Goal: Task Accomplishment & Management: Complete application form

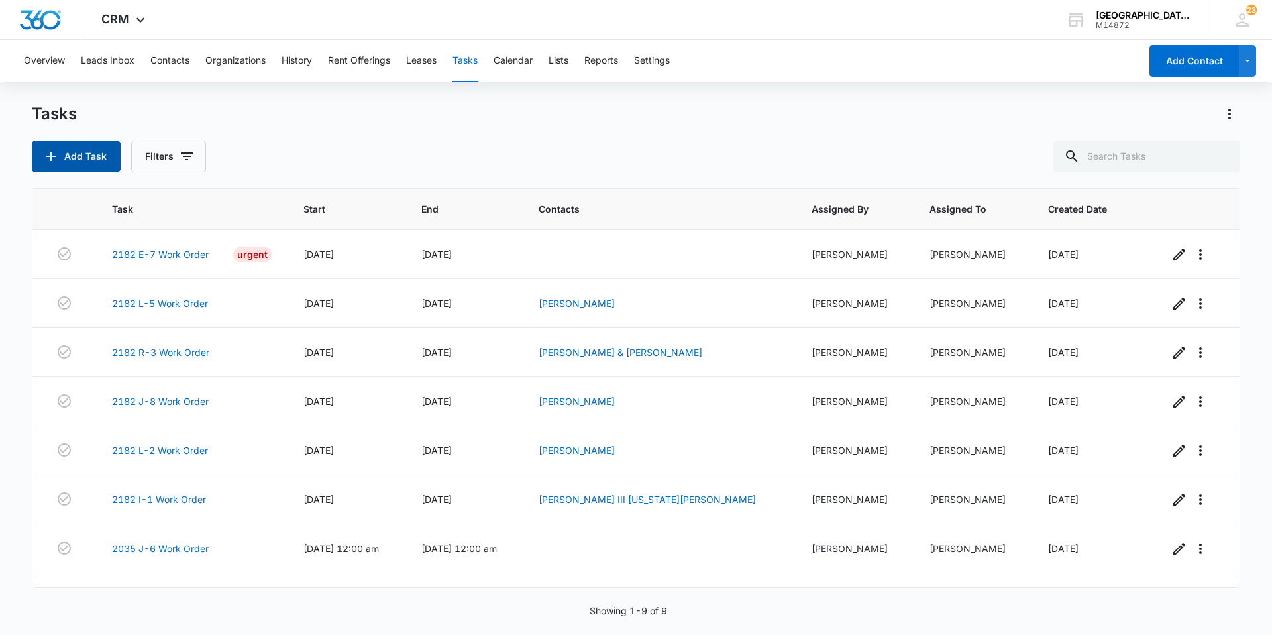
click at [60, 152] on button "Add Task" at bounding box center [76, 156] width 89 height 32
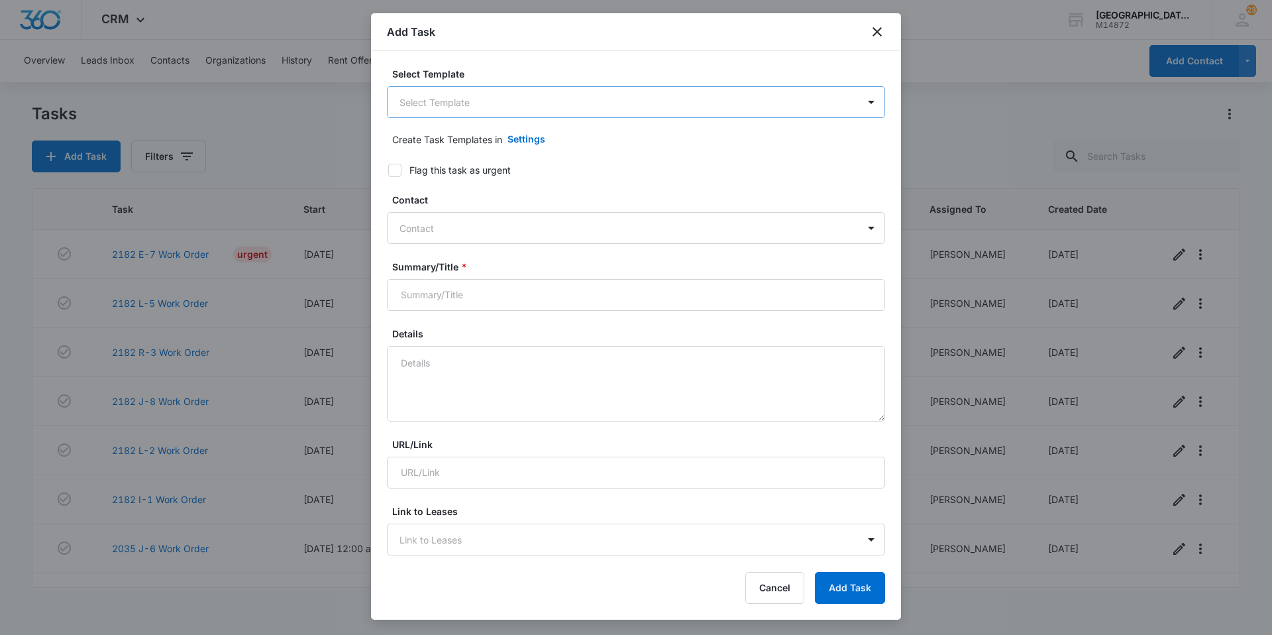
click at [470, 104] on body "CRM Apps Websites Forms CRM Email Social Content Ads Intelligence Files Brand S…" at bounding box center [636, 317] width 1272 height 635
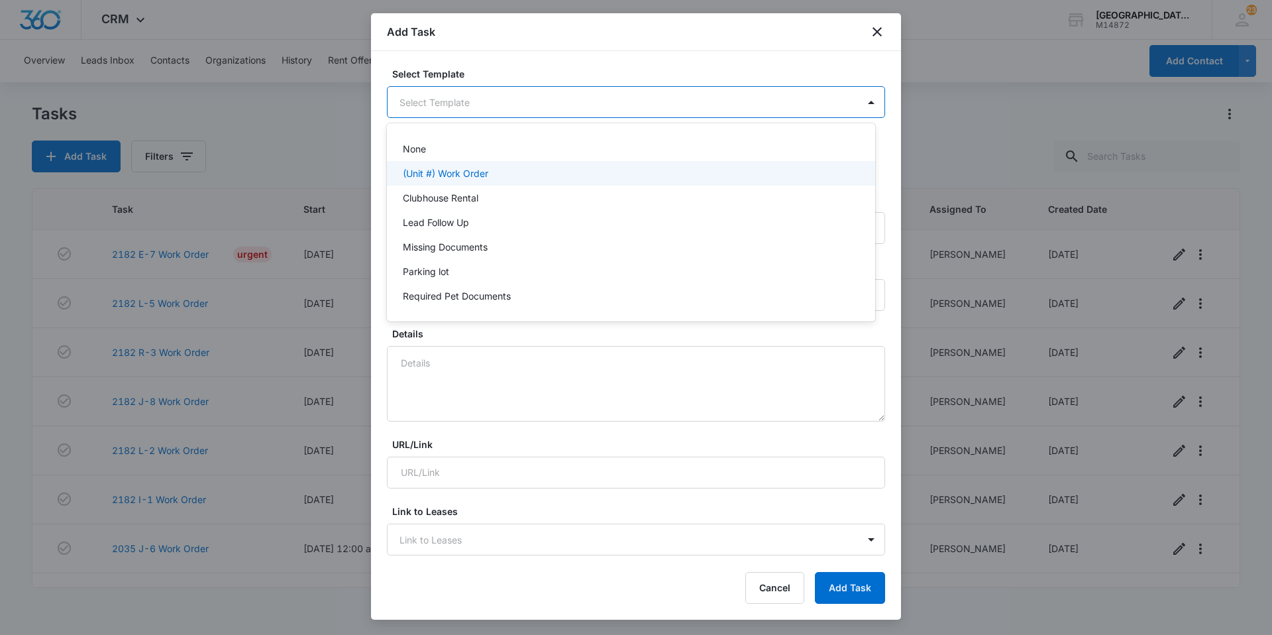
click at [476, 169] on p "(Unit #) Work Order" at bounding box center [445, 173] width 85 height 14
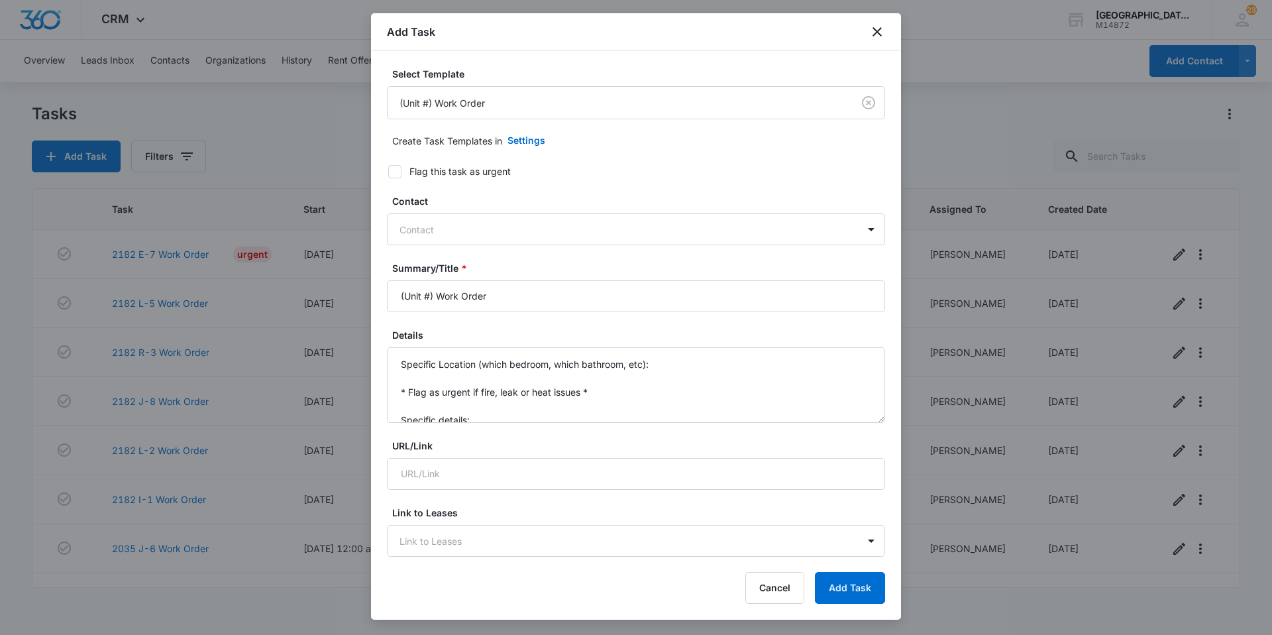
click at [405, 174] on label "Flag this task as urgent" at bounding box center [628, 171] width 498 height 14
click at [388, 174] on input "Flag this task as urgent" at bounding box center [383, 171] width 9 height 9
checkbox input "true"
click at [428, 226] on div at bounding box center [627, 229] width 457 height 17
type input "a"
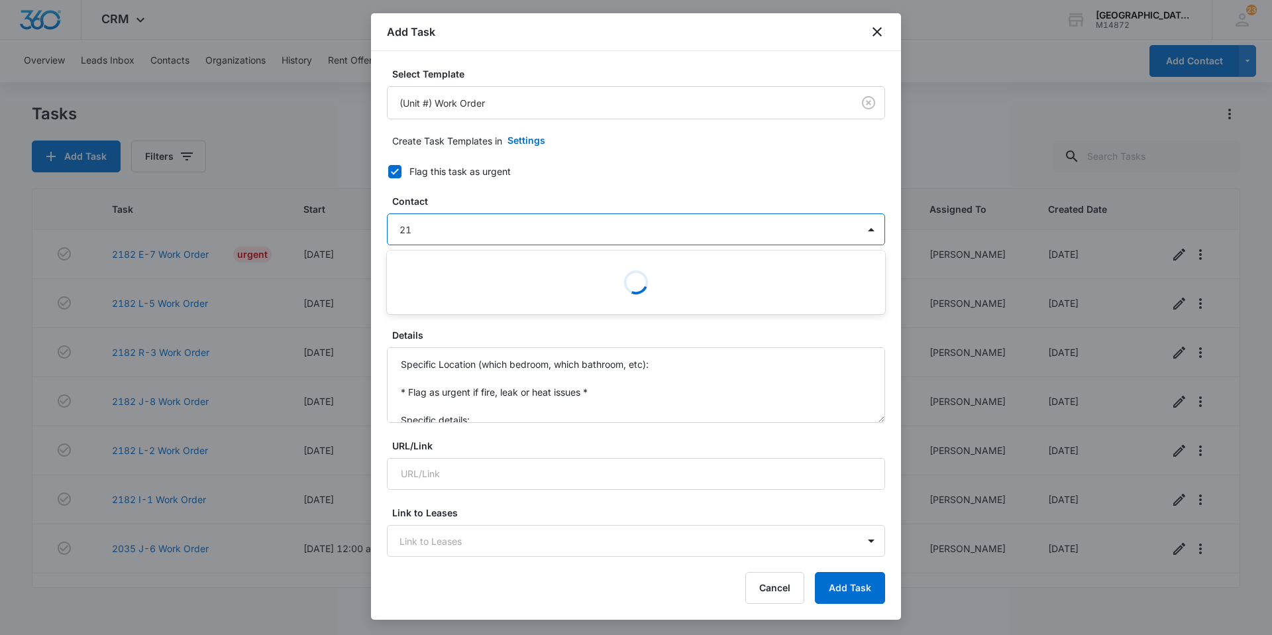
type input "2"
type input "Austin Graf"
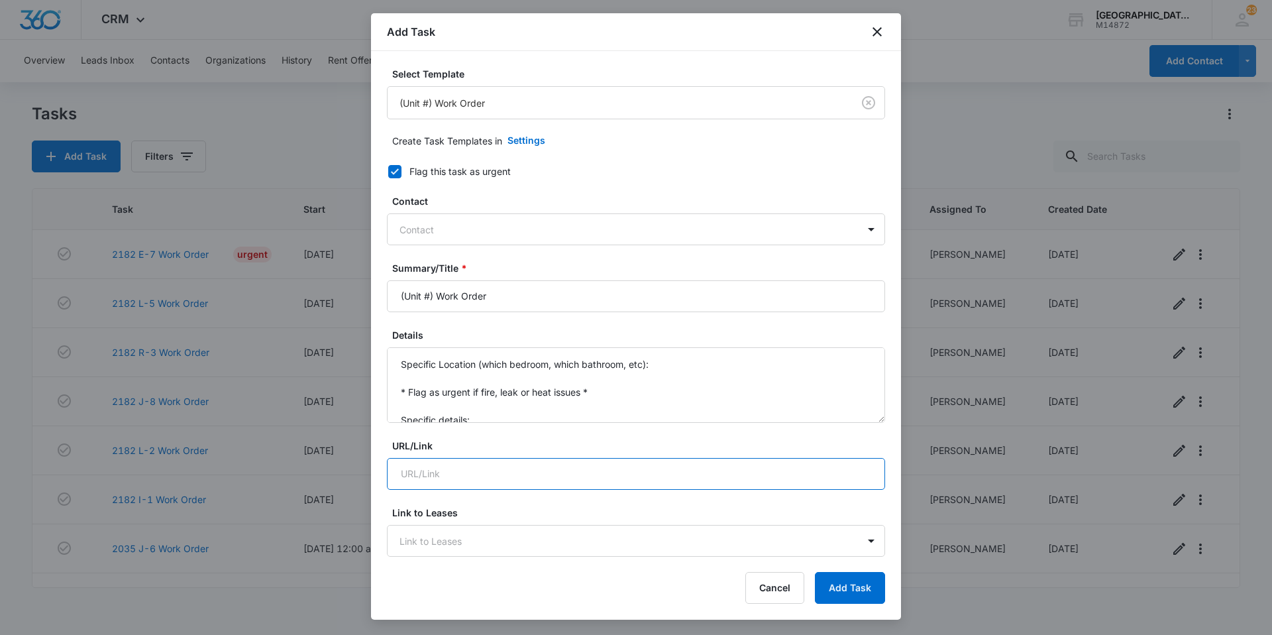
click at [564, 472] on input "URL/Link" at bounding box center [636, 474] width 498 height 32
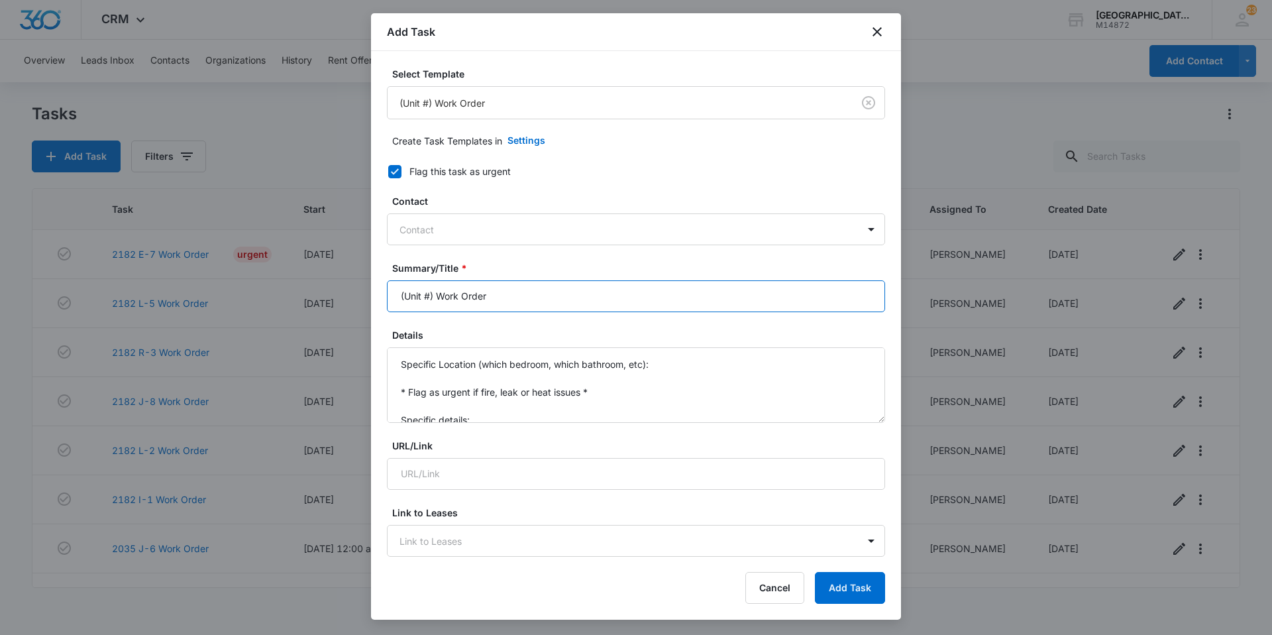
drag, startPoint x: 434, startPoint y: 295, endPoint x: 384, endPoint y: 299, distance: 49.8
click at [384, 299] on div "Select Template (Unit #) Work Order Create Task Templates in Settings Flag this…" at bounding box center [636, 304] width 530 height 507
type input "2182 C-3 Work Order"
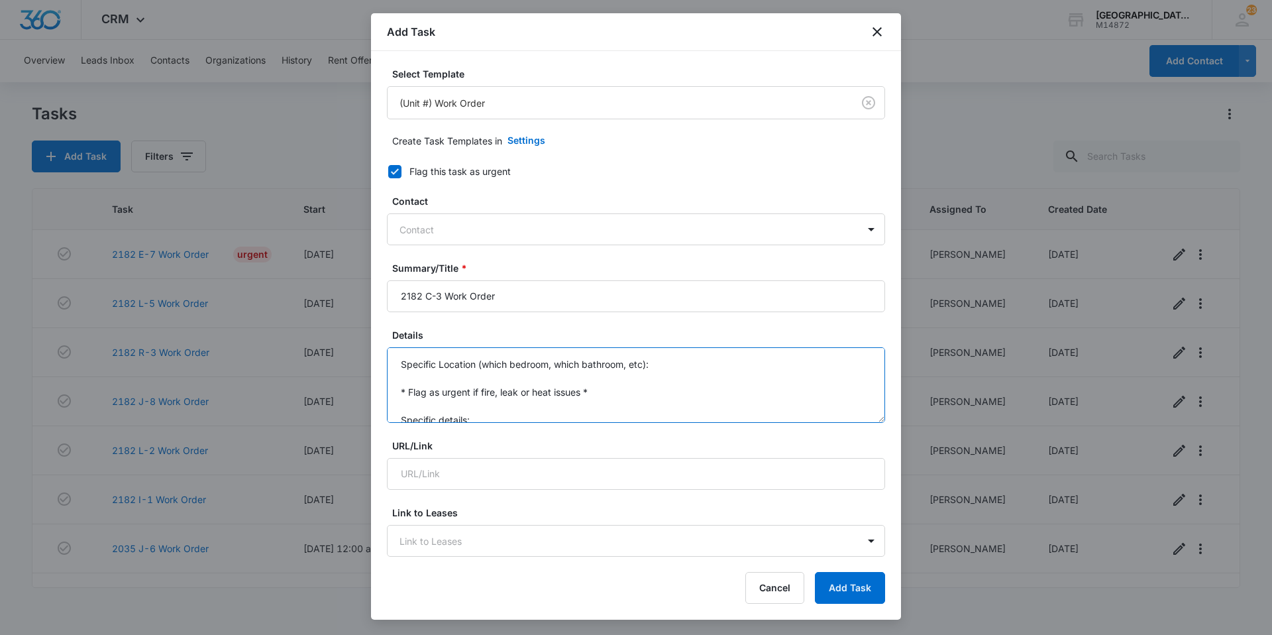
scroll to position [28, 0]
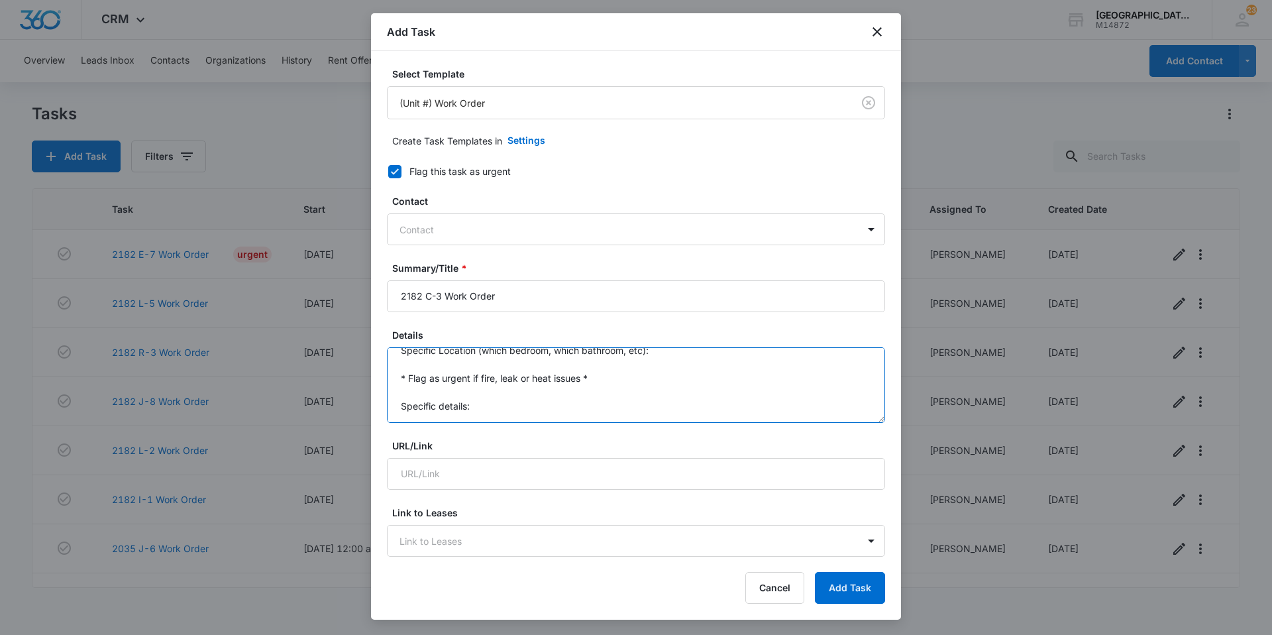
drag, startPoint x: 390, startPoint y: 351, endPoint x: 685, endPoint y: 455, distance: 312.6
click at [685, 455] on form "Select Template (Unit #) Work Order Create Task Templates in Settings Flag this…" at bounding box center [636, 646] width 498 height 1159
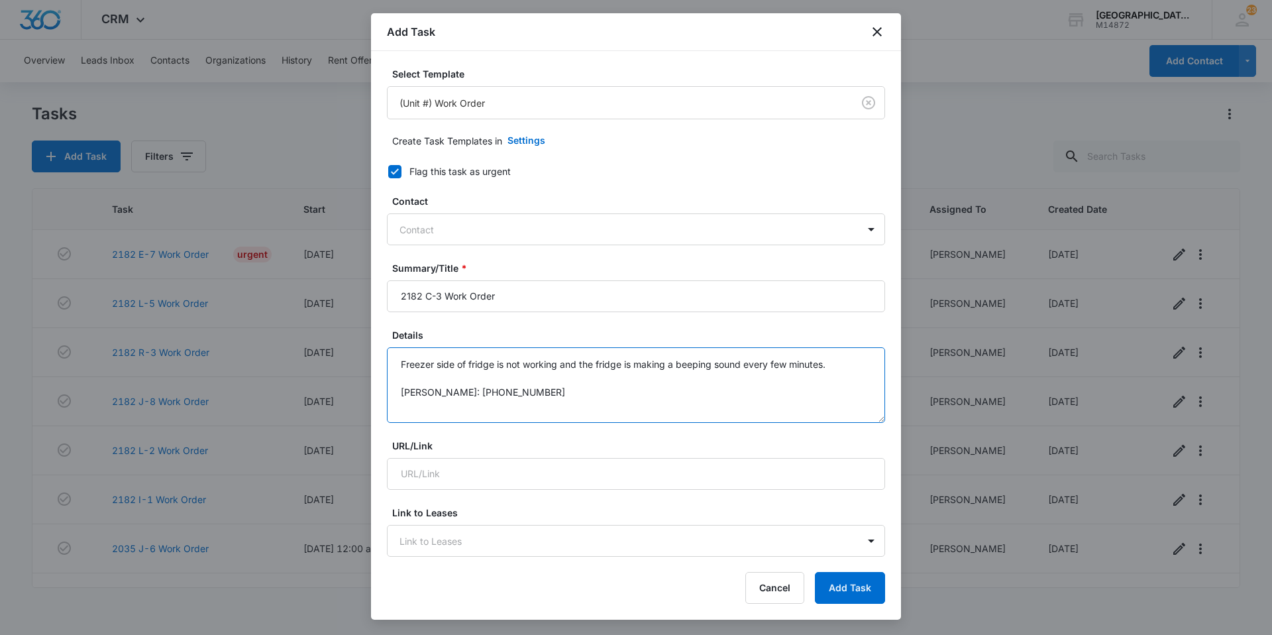
click at [551, 396] on textarea "Freezer side of fridge is not working and the fridge is making a beeping sound …" at bounding box center [636, 385] width 498 height 76
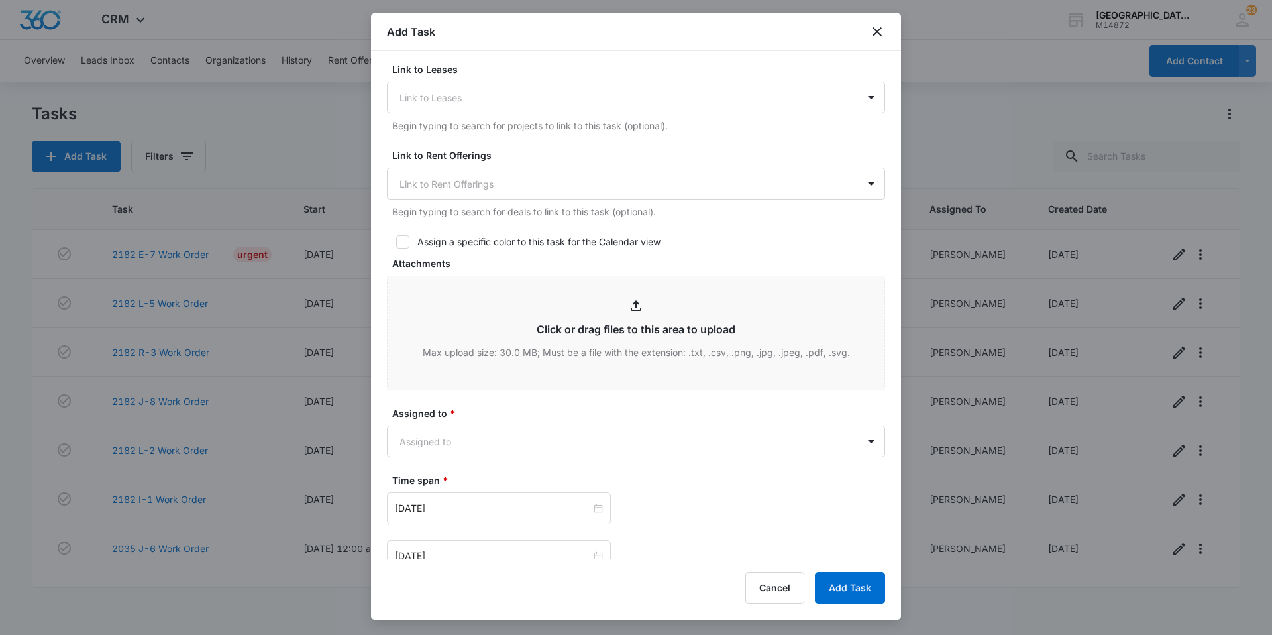
scroll to position [530, 0]
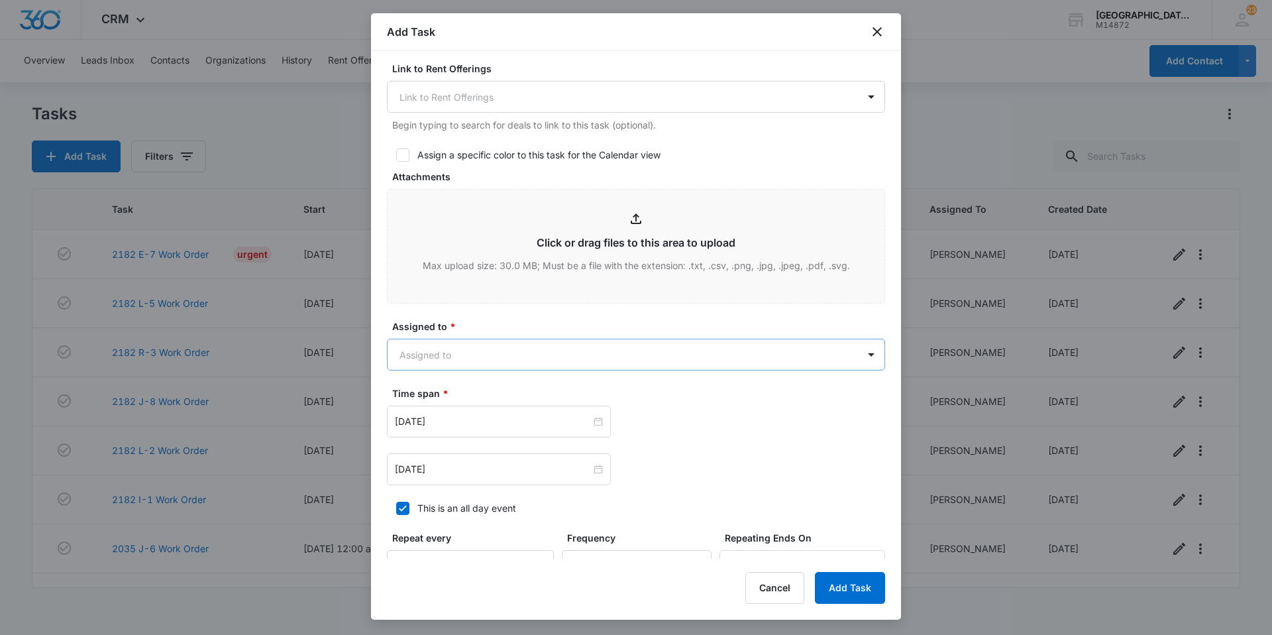
type textarea "Freezer side of fridge is not working, and the fridge is making a beeping sound…"
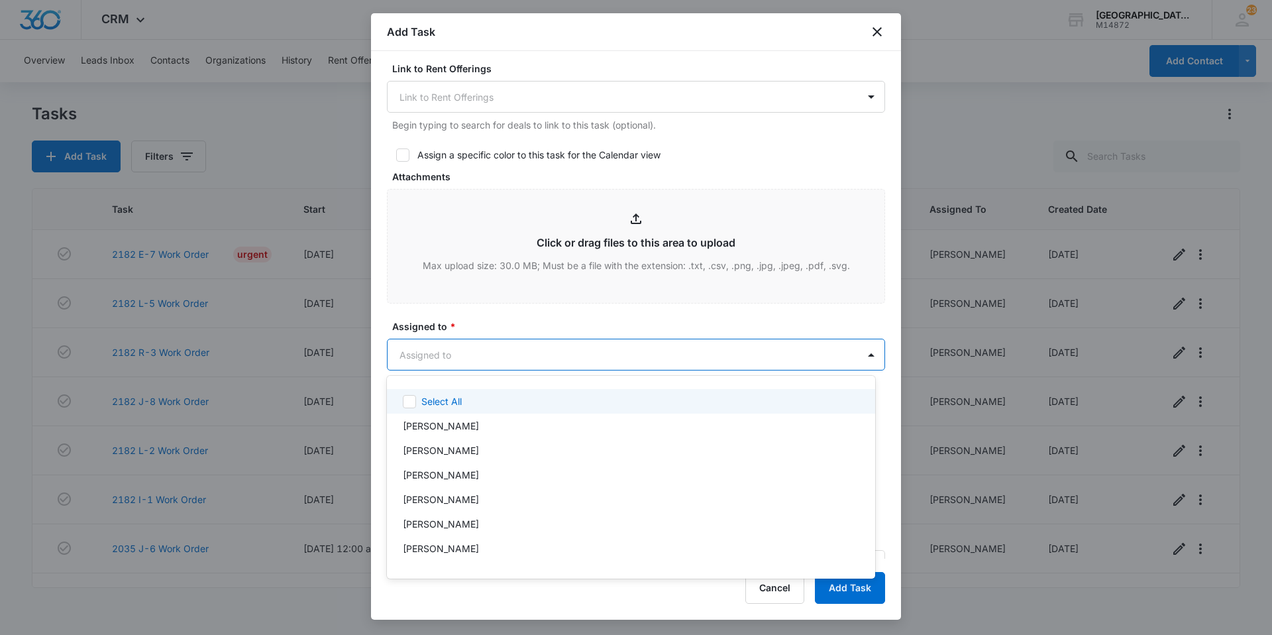
click at [506, 346] on body "CRM Apps Websites Forms CRM Email Social Content Ads Intelligence Files Brand S…" at bounding box center [636, 317] width 1272 height 635
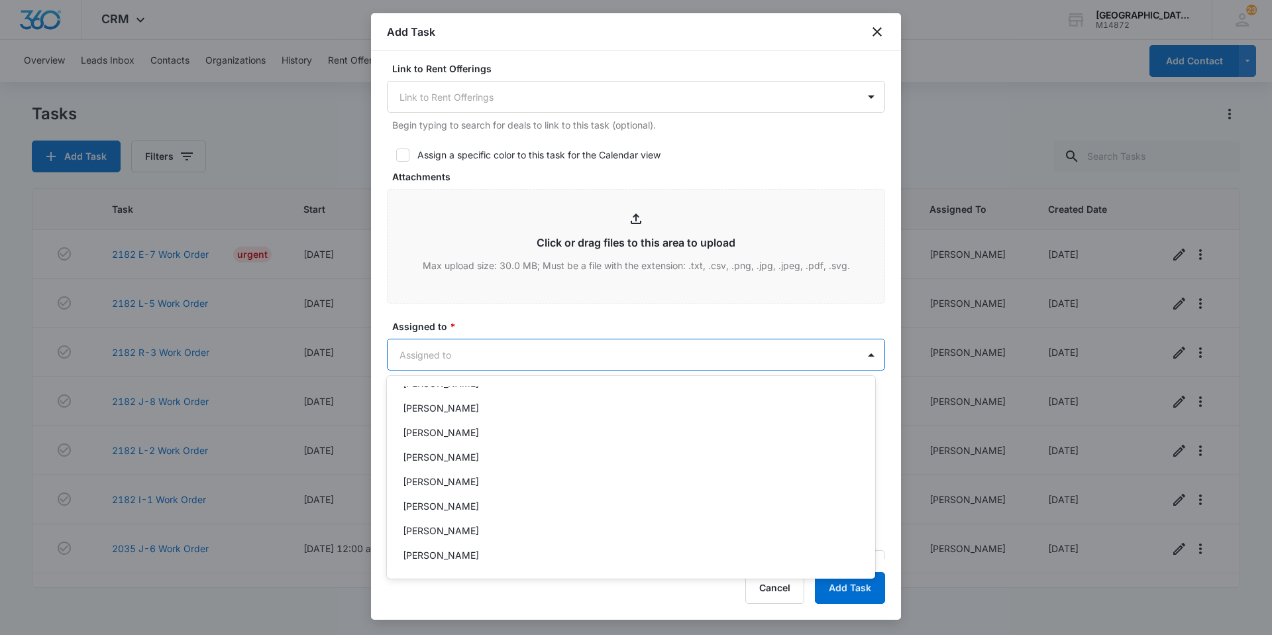
scroll to position [132, 0]
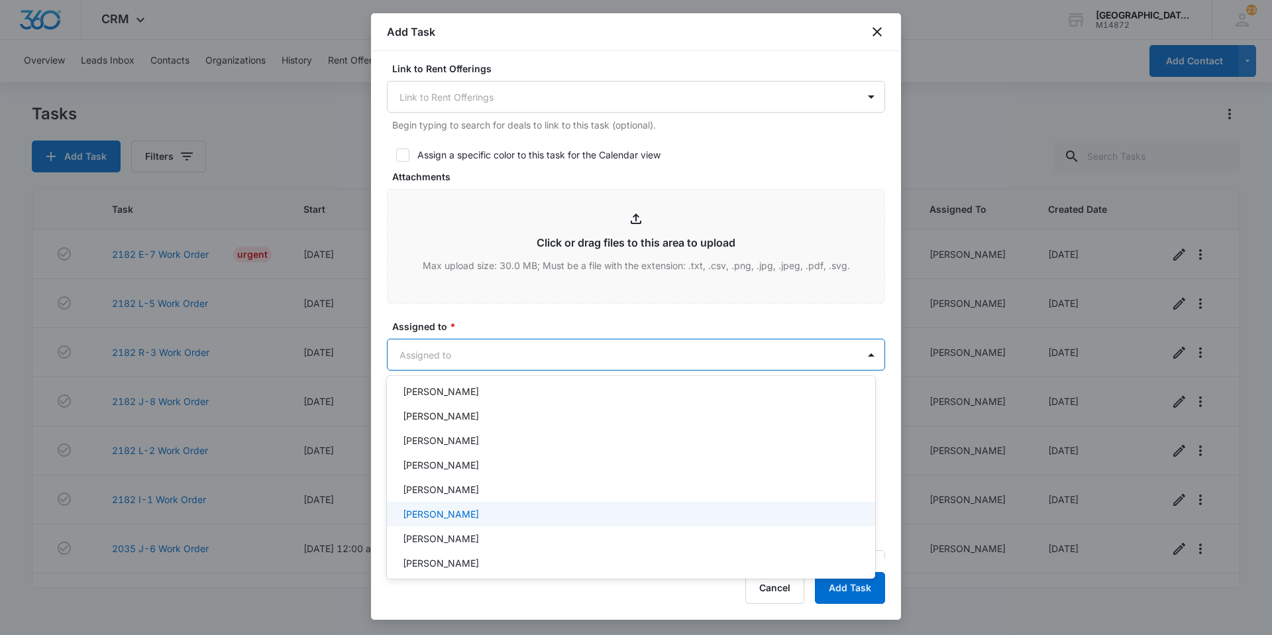
click at [478, 503] on div "[PERSON_NAME]" at bounding box center [631, 514] width 488 height 25
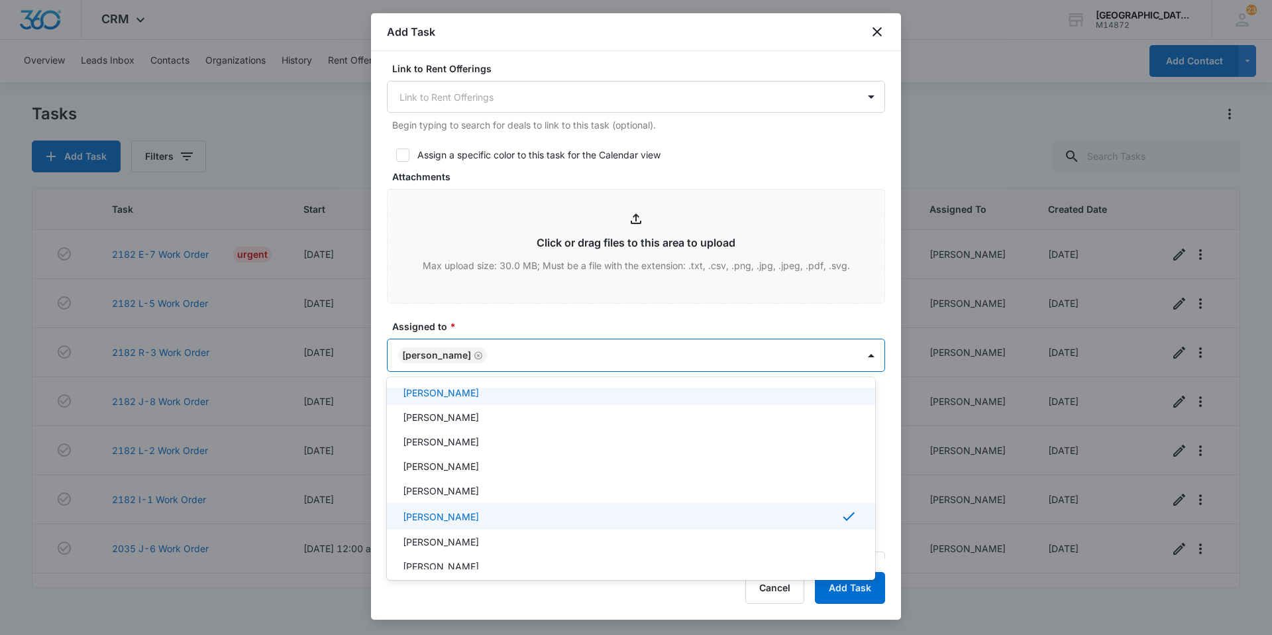
click at [535, 357] on div at bounding box center [636, 317] width 1272 height 635
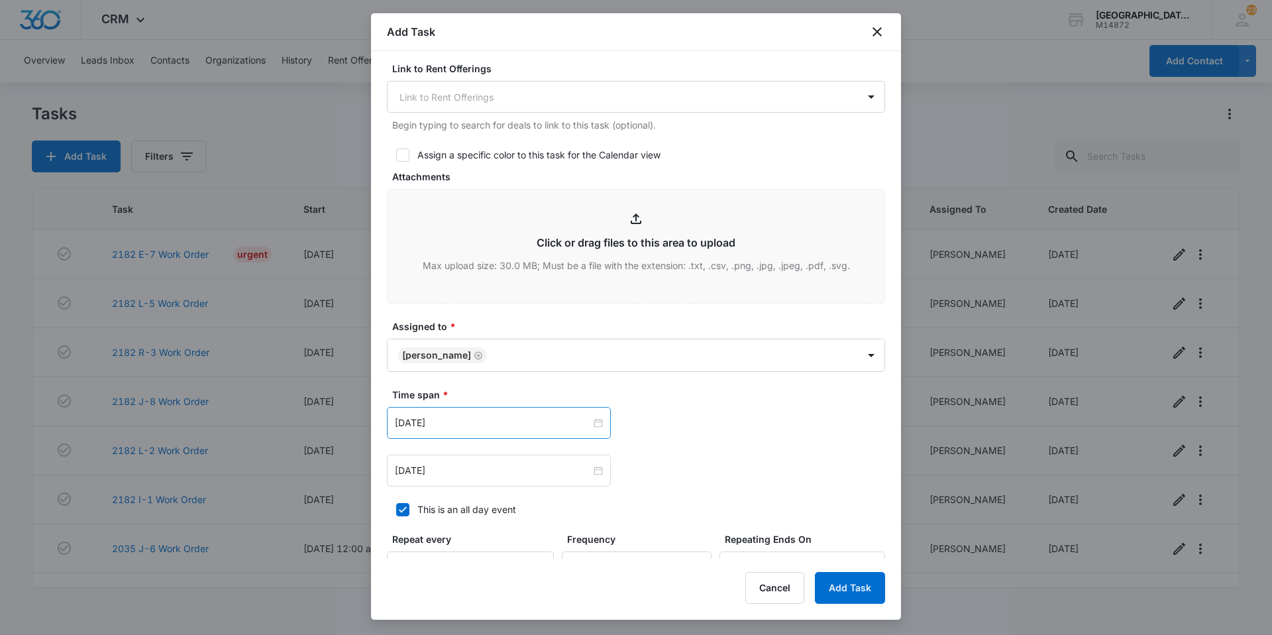
click at [519, 413] on div "Feb 16, 2023" at bounding box center [499, 423] width 224 height 32
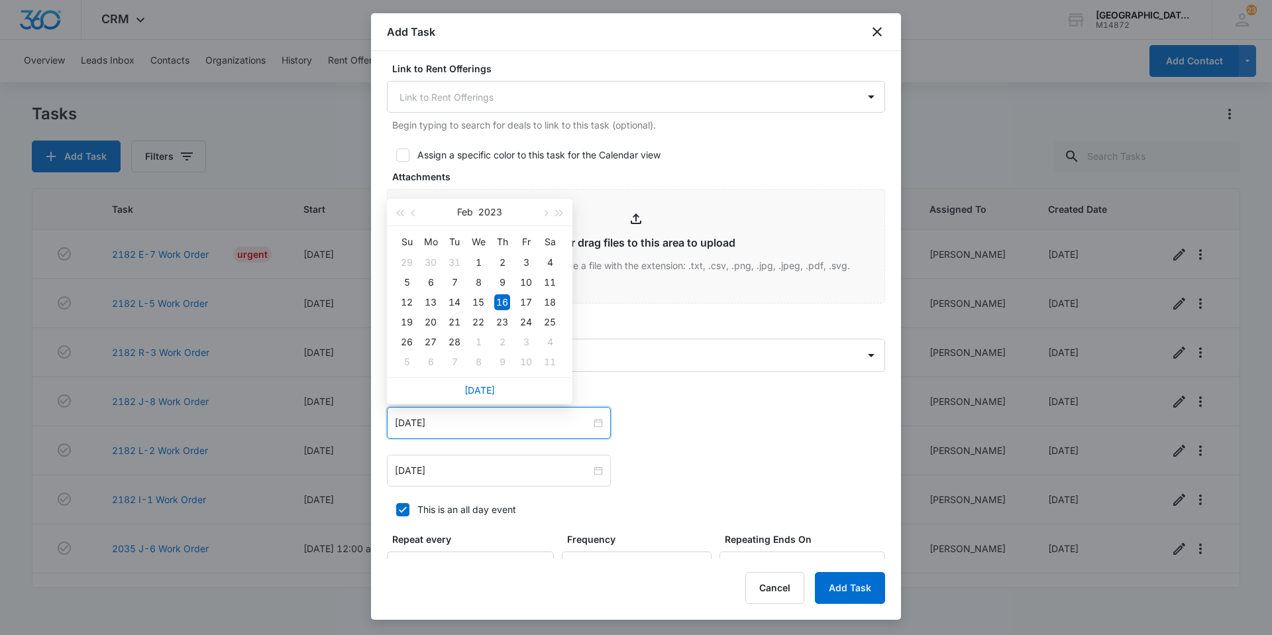
click at [494, 395] on div "Today" at bounding box center [479, 390] width 185 height 26
click at [494, 394] on div "Today" at bounding box center [479, 390] width 185 height 26
click at [490, 392] on div "Today" at bounding box center [479, 390] width 185 height 26
click at [489, 391] on link "Today" at bounding box center [479, 389] width 30 height 11
type input "Sep 4, 2025"
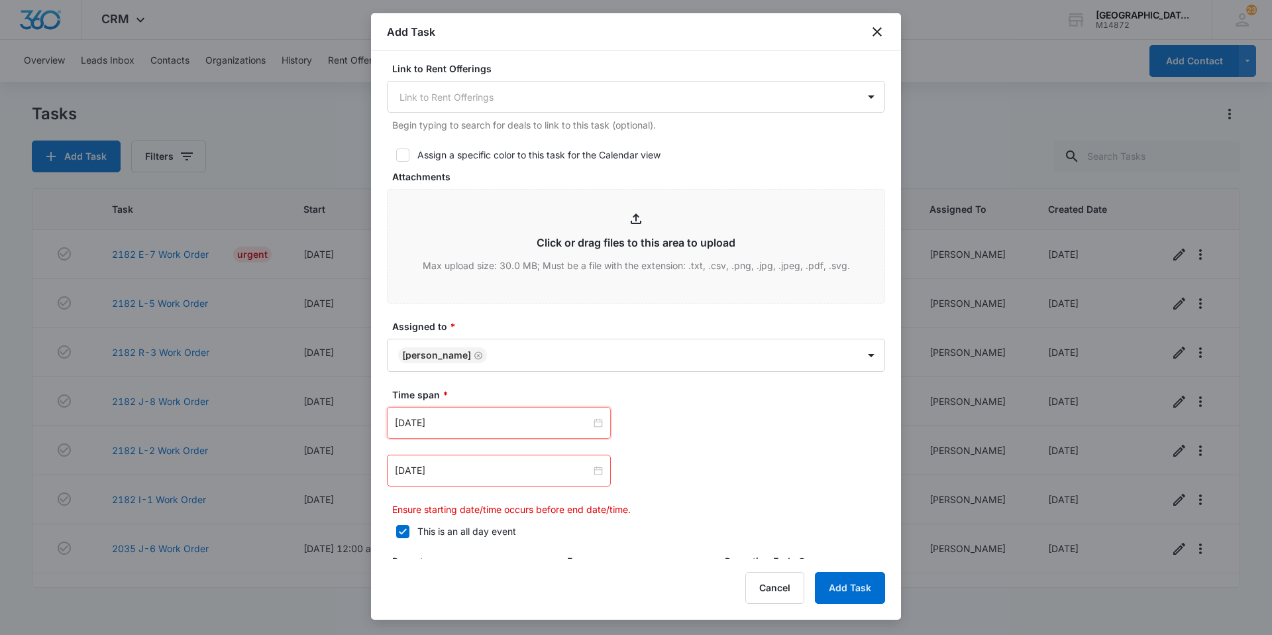
click at [480, 485] on div "Feb 16, 2023" at bounding box center [499, 470] width 224 height 32
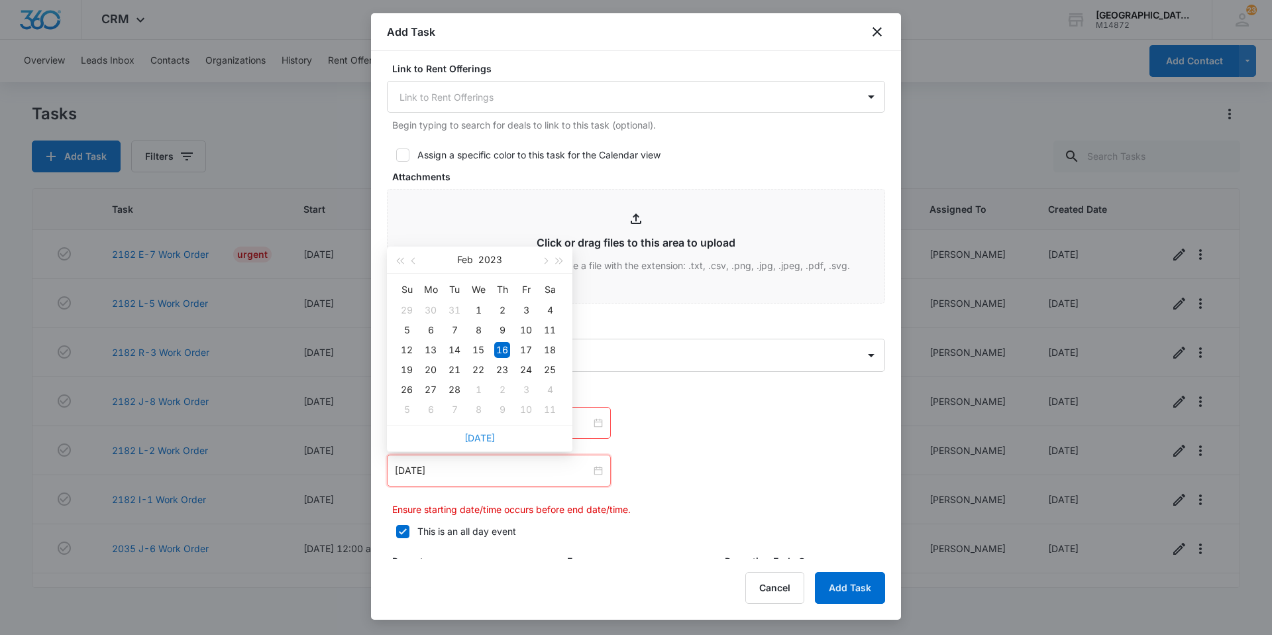
click at [478, 434] on link "Today" at bounding box center [479, 437] width 30 height 11
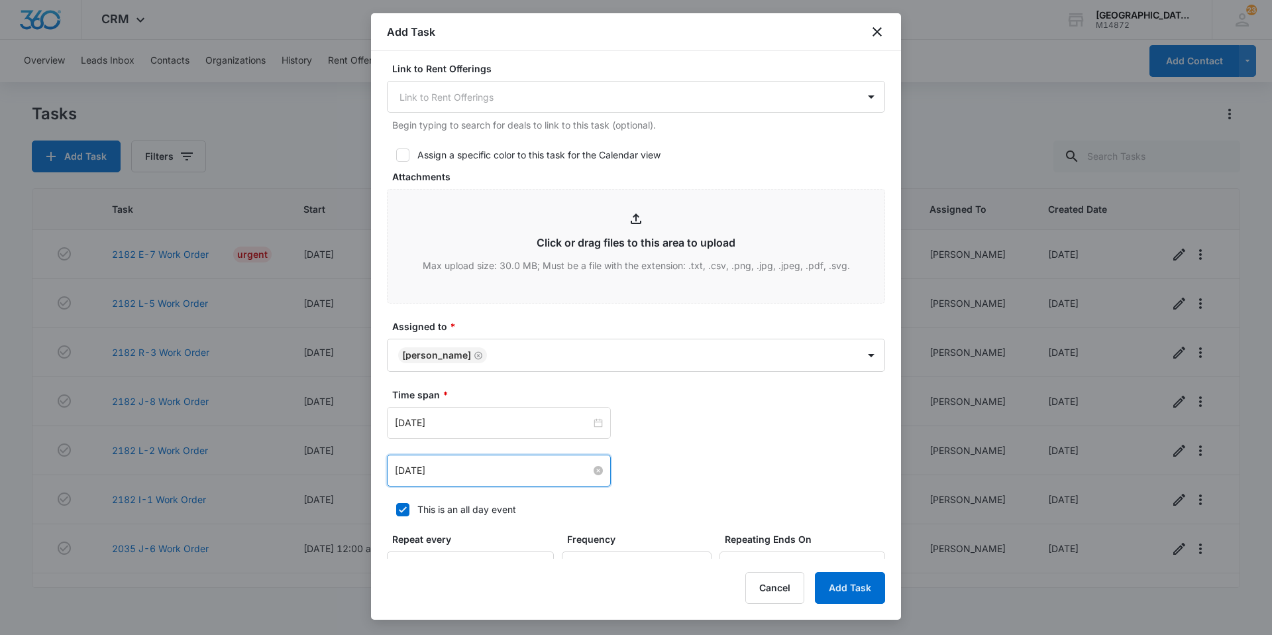
click at [487, 463] on input "Sep 4, 2025" at bounding box center [493, 470] width 196 height 15
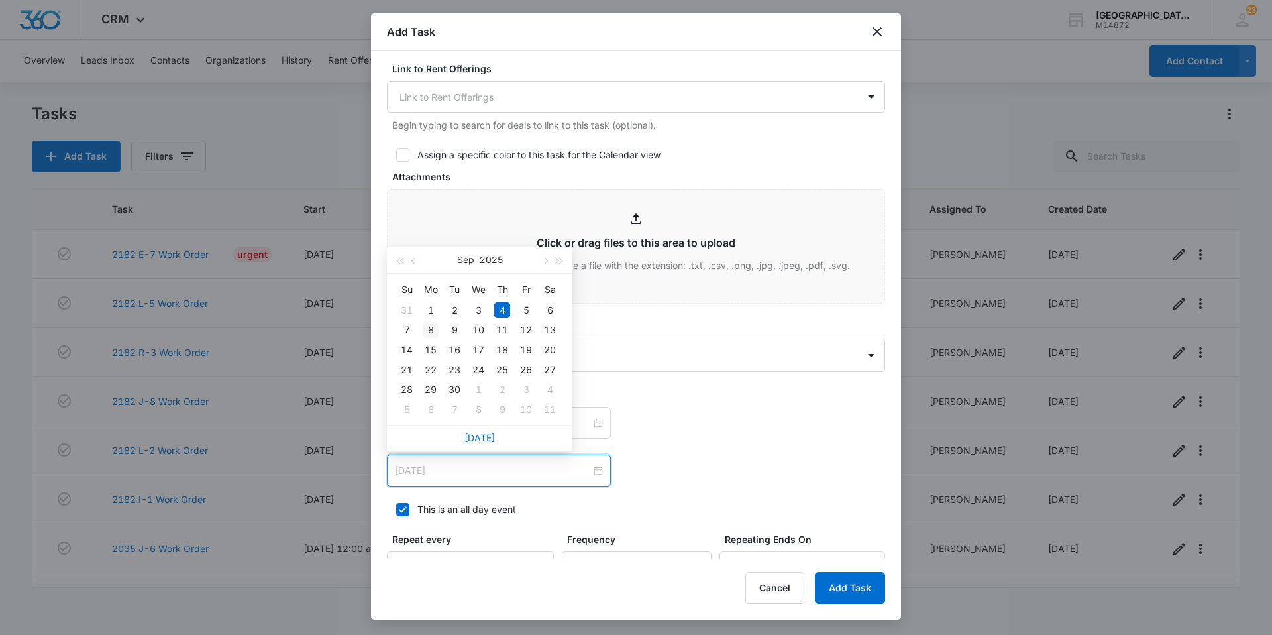
click at [426, 323] on div "8" at bounding box center [431, 330] width 16 height 16
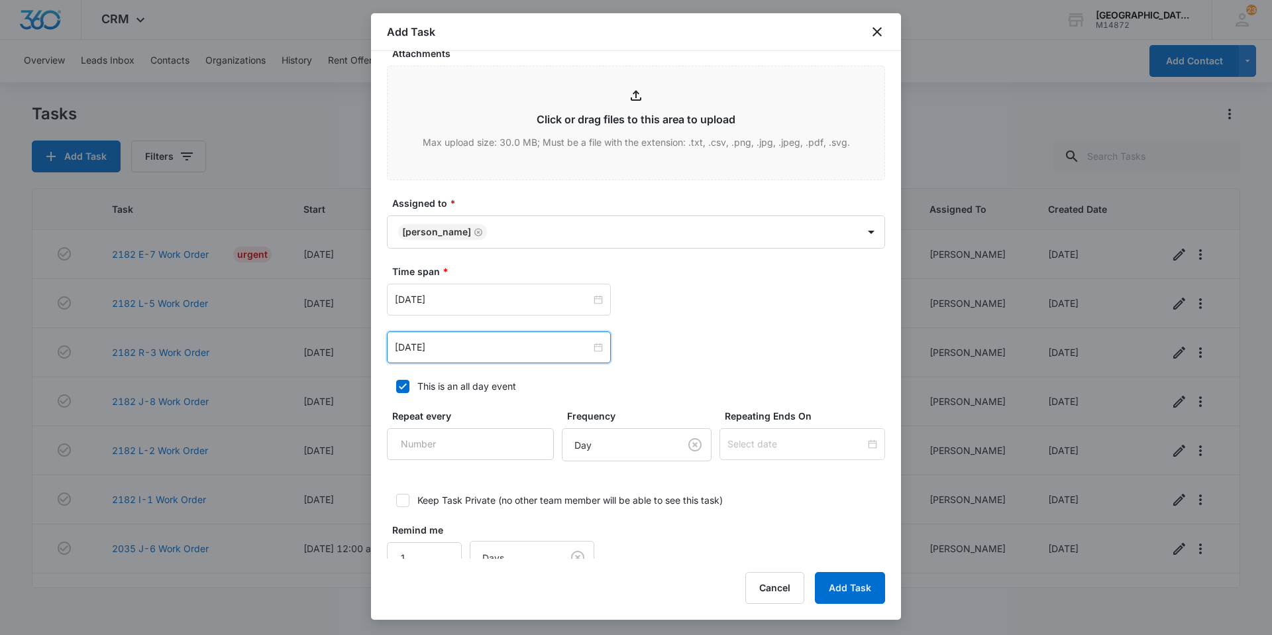
scroll to position [684, 0]
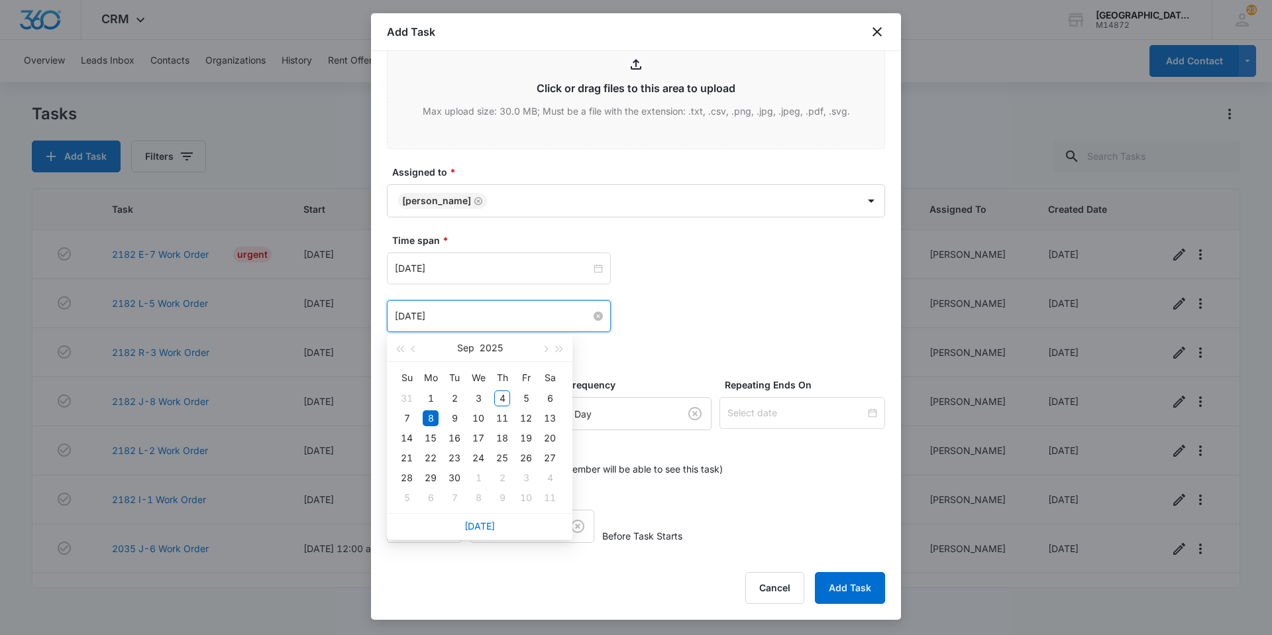
click at [549, 311] on input "Sep 8, 2025" at bounding box center [493, 316] width 196 height 15
type input "Sep 5, 2025"
click at [533, 388] on td "5" at bounding box center [526, 398] width 24 height 20
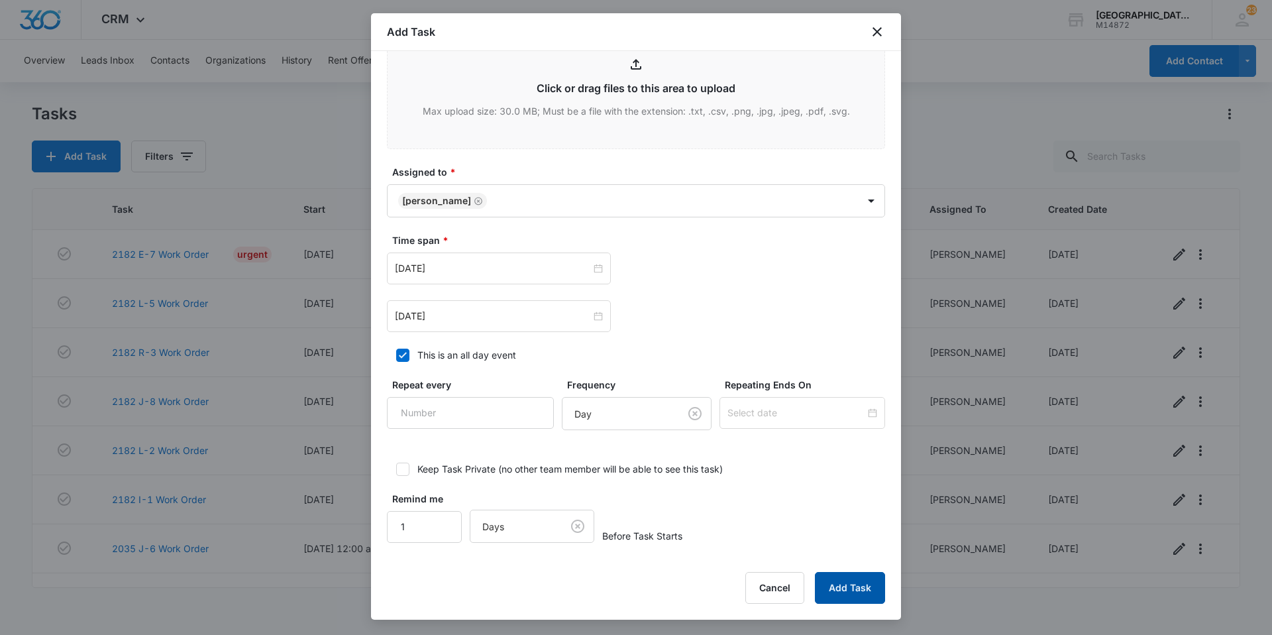
click at [816, 590] on button "Add Task" at bounding box center [850, 588] width 70 height 32
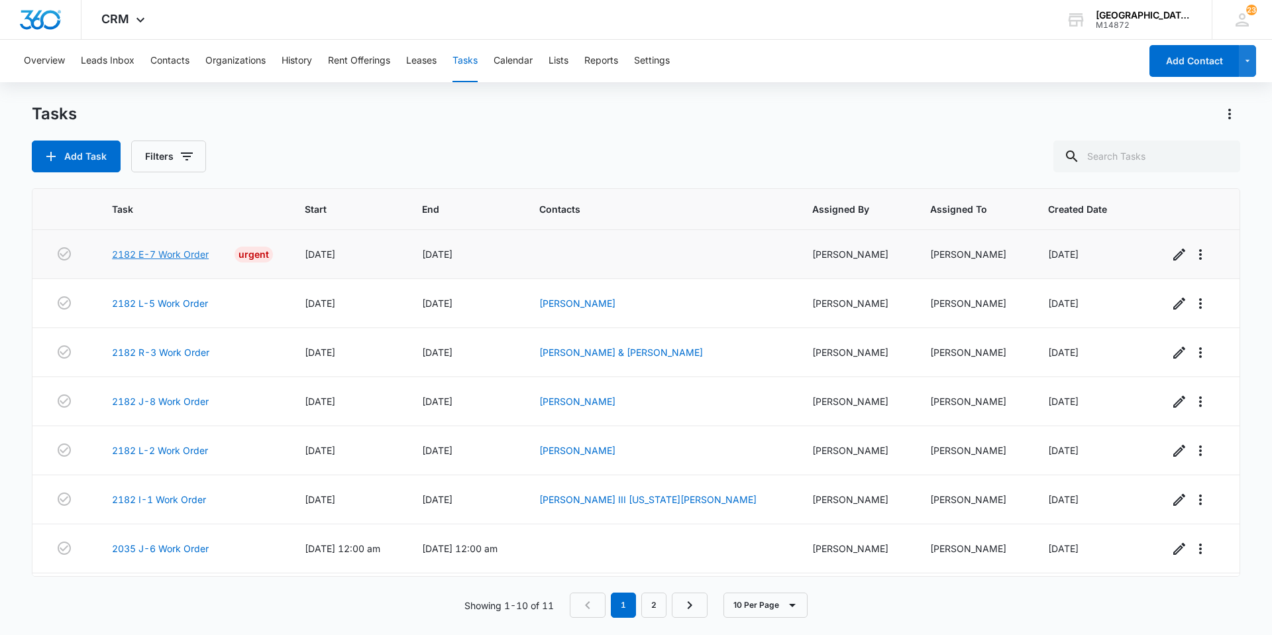
click at [143, 254] on link "2182 E-7 Work Order" at bounding box center [160, 254] width 97 height 14
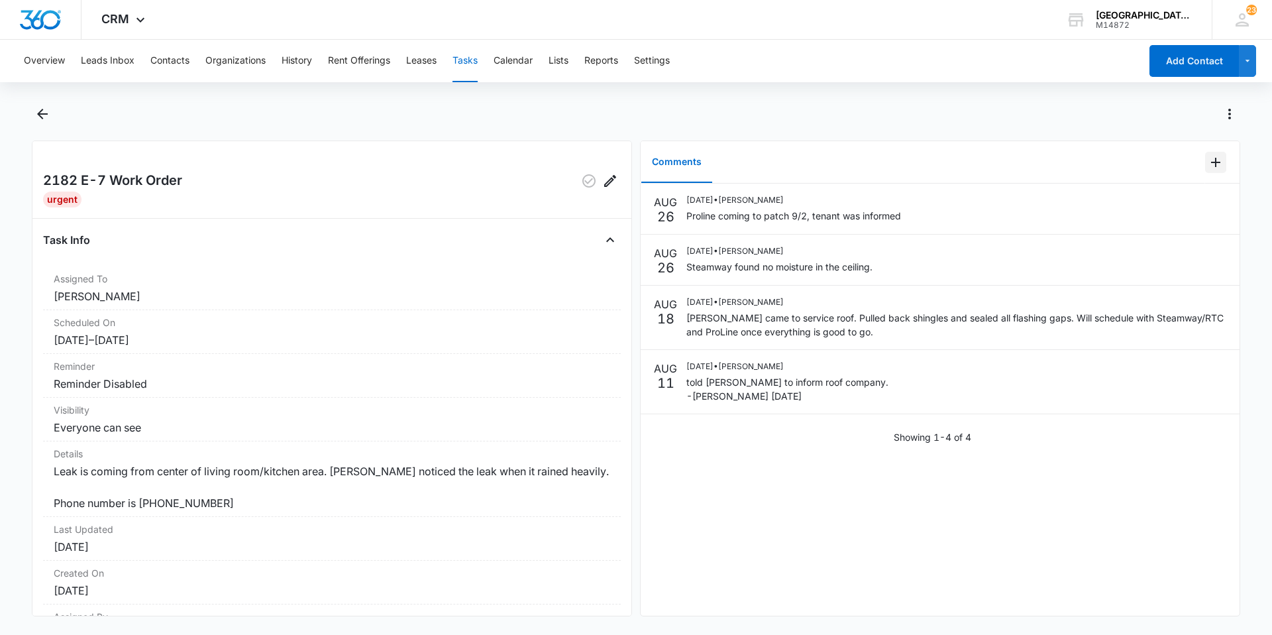
click at [1205, 158] on button "Add Comment" at bounding box center [1215, 162] width 21 height 21
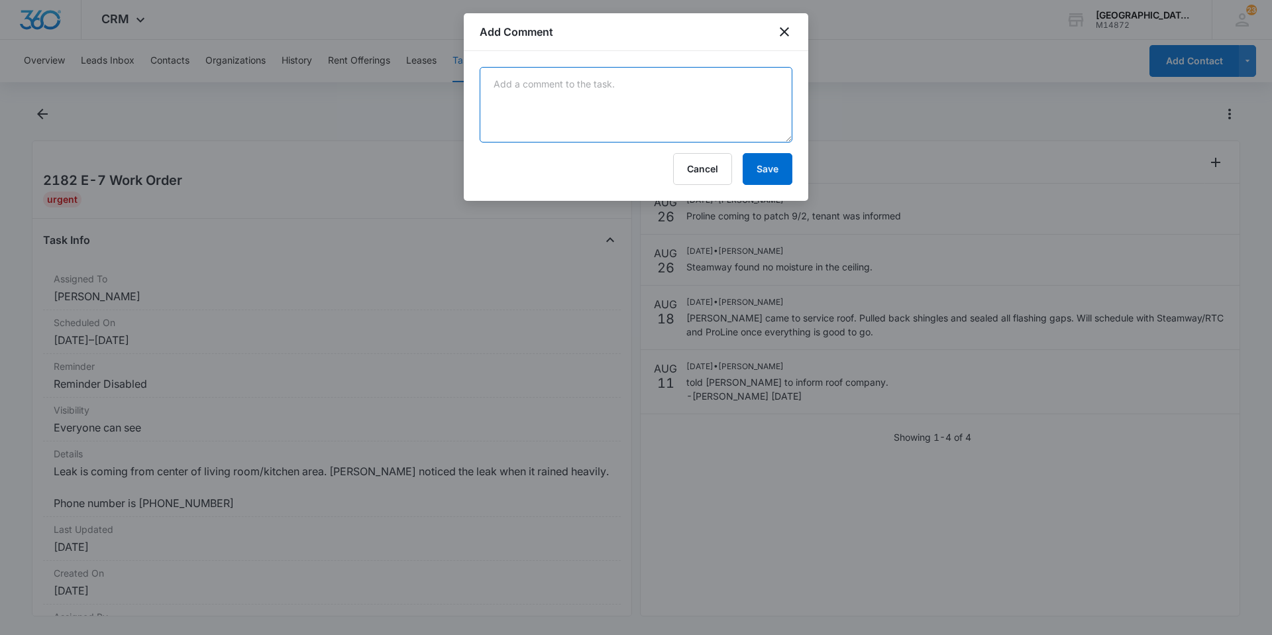
click at [586, 78] on textarea at bounding box center [636, 105] width 313 height 76
drag, startPoint x: 584, startPoint y: 78, endPoint x: 566, endPoint y: 78, distance: 18.6
click at [566, 78] on textarea "Pro-line patched unit on 9/2" at bounding box center [636, 105] width 313 height 76
type textarea "Pro-line patched on 9/2"
click at [752, 170] on button "Save" at bounding box center [768, 169] width 50 height 32
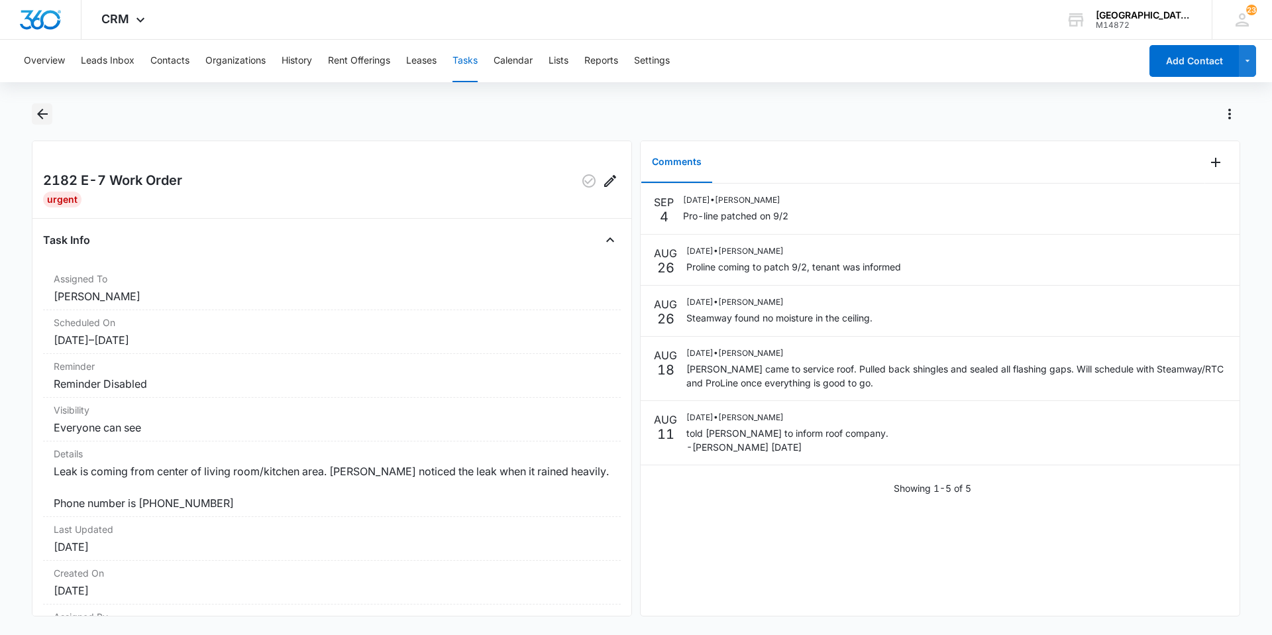
click at [36, 114] on icon "Back" at bounding box center [42, 114] width 16 height 16
